Goal: Task Accomplishment & Management: Manage account settings

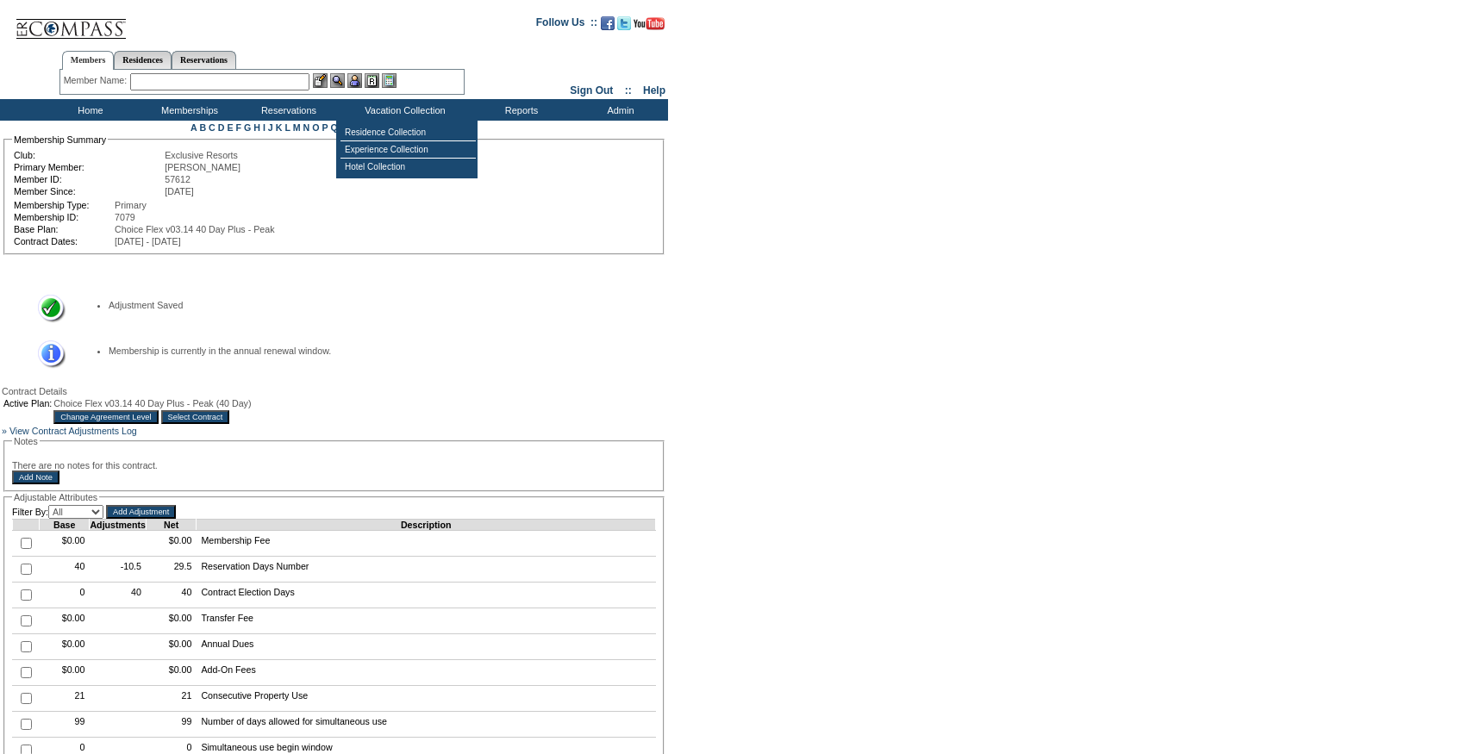
click at [230, 424] on input "Select Contract" at bounding box center [195, 417] width 69 height 14
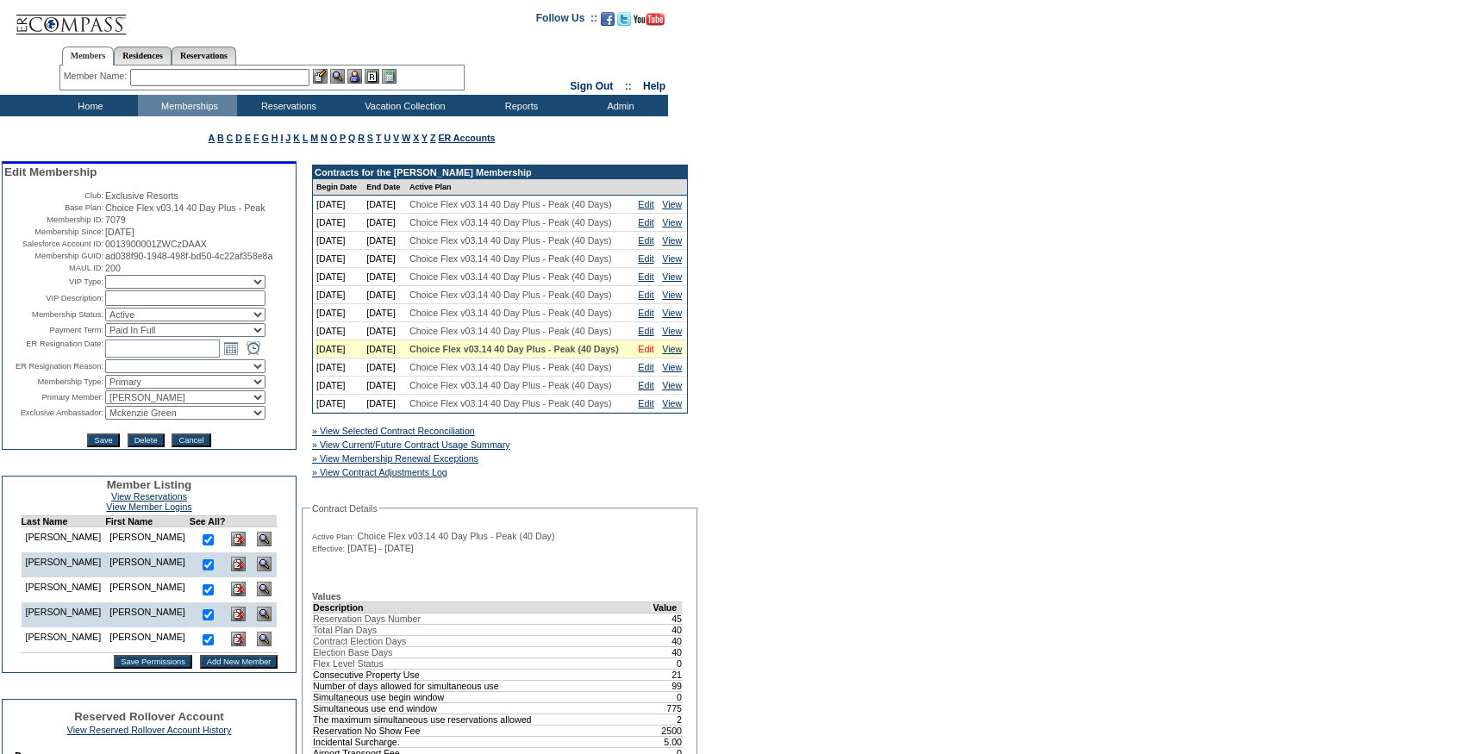
click at [642, 354] on link "Edit" at bounding box center [646, 349] width 16 height 10
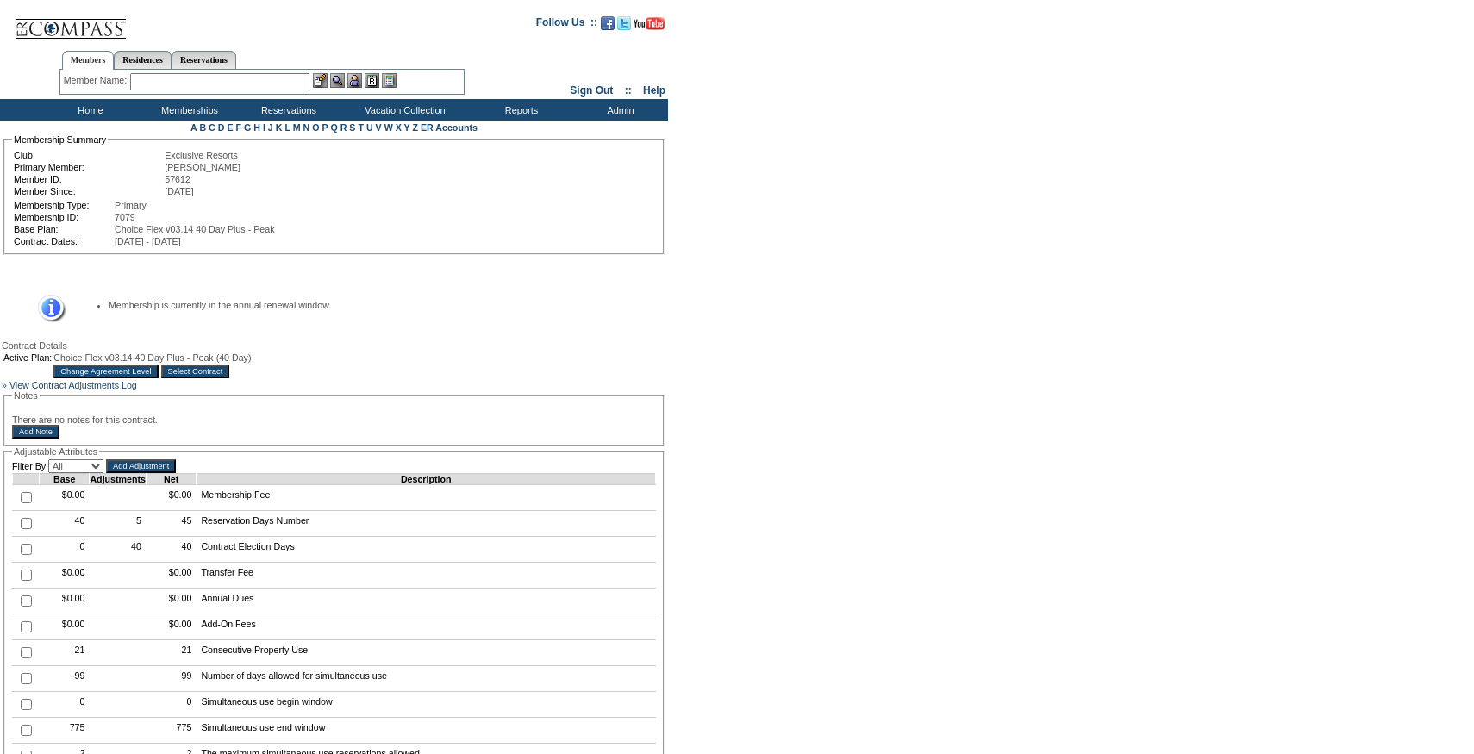
click at [31, 537] on td at bounding box center [26, 524] width 27 height 26
click at [28, 529] on input "checkbox" at bounding box center [26, 523] width 11 height 11
checkbox input "true"
click at [171, 473] on input "Add Adjustment" at bounding box center [141, 467] width 70 height 14
